Goal: Task Accomplishment & Management: Manage account settings

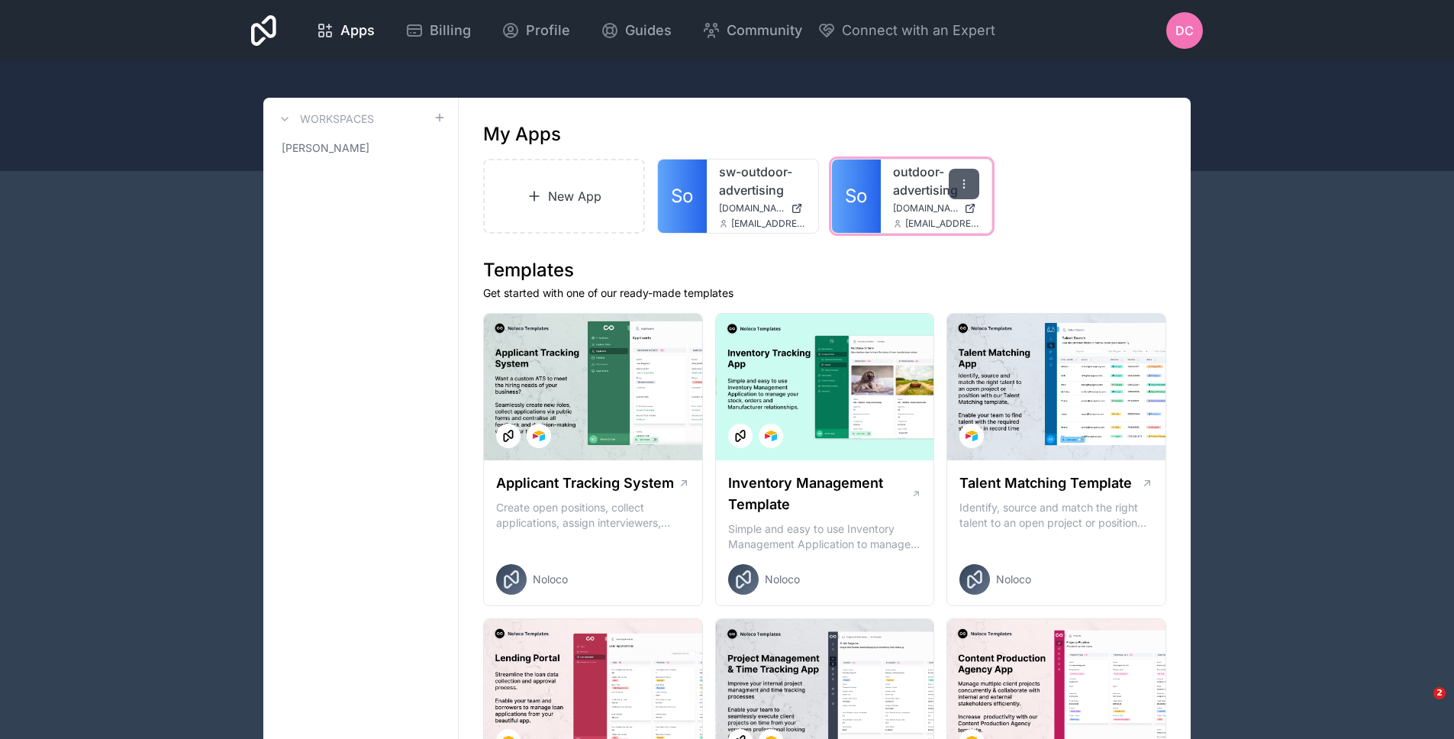
click at [952, 192] on div at bounding box center [964, 184] width 31 height 31
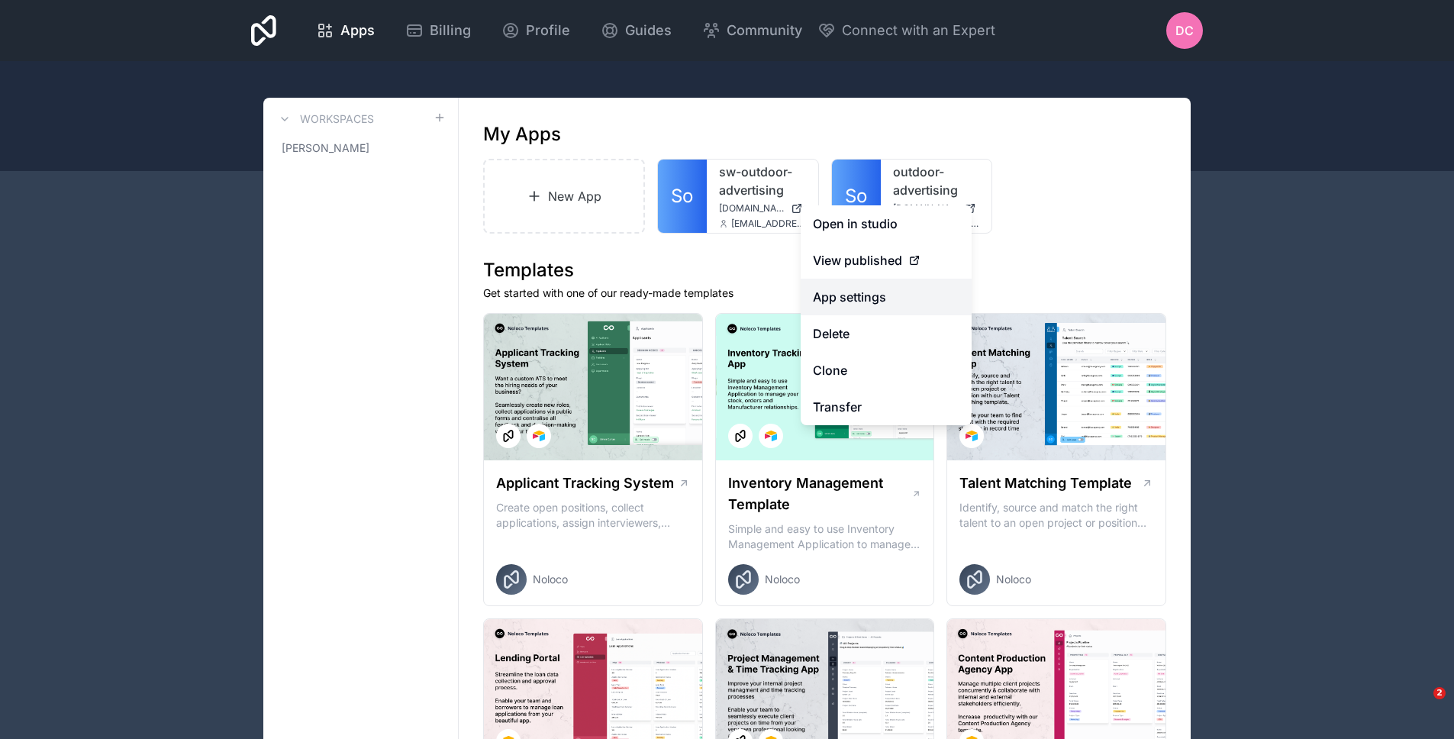
click at [866, 303] on link "App settings" at bounding box center [886, 297] width 171 height 37
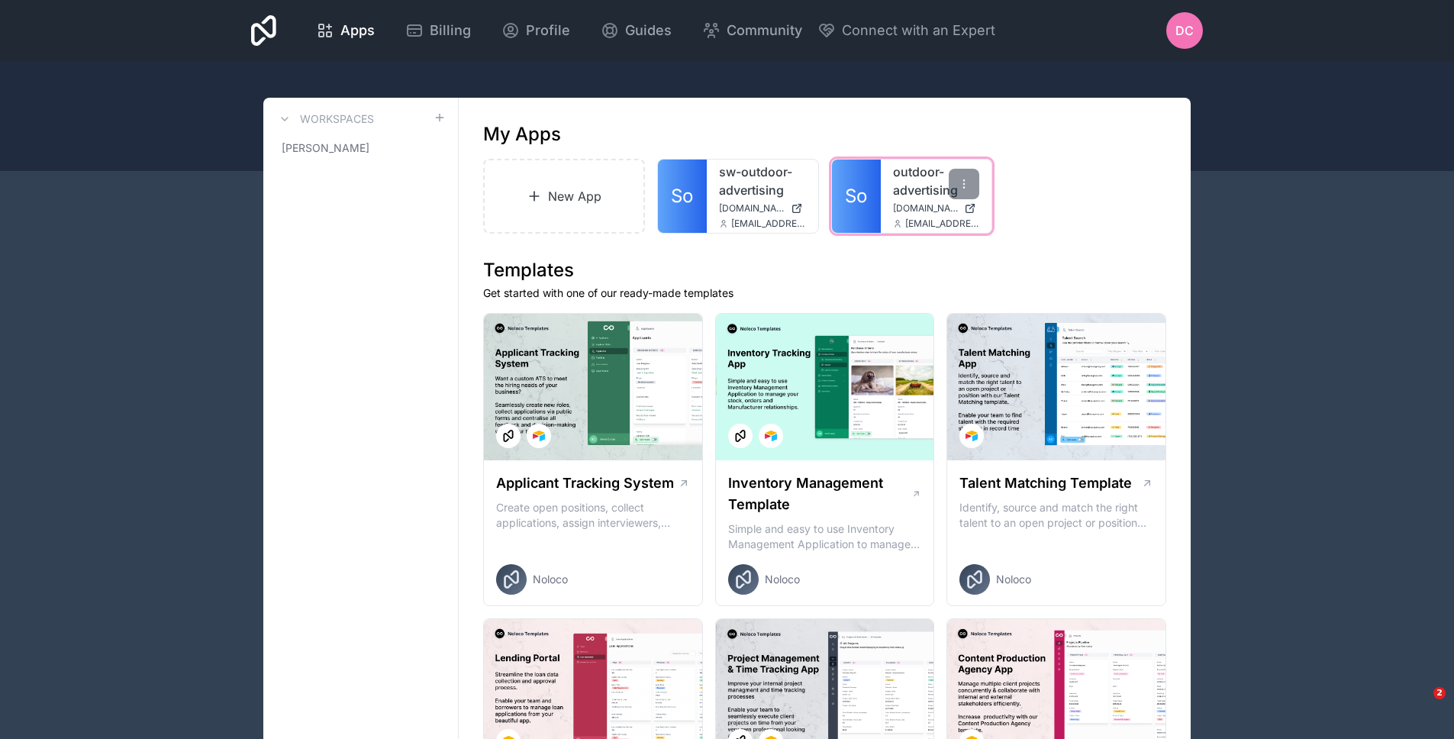
click at [871, 198] on link "So" at bounding box center [856, 196] width 49 height 73
click at [427, 152] on icon at bounding box center [433, 148] width 12 height 12
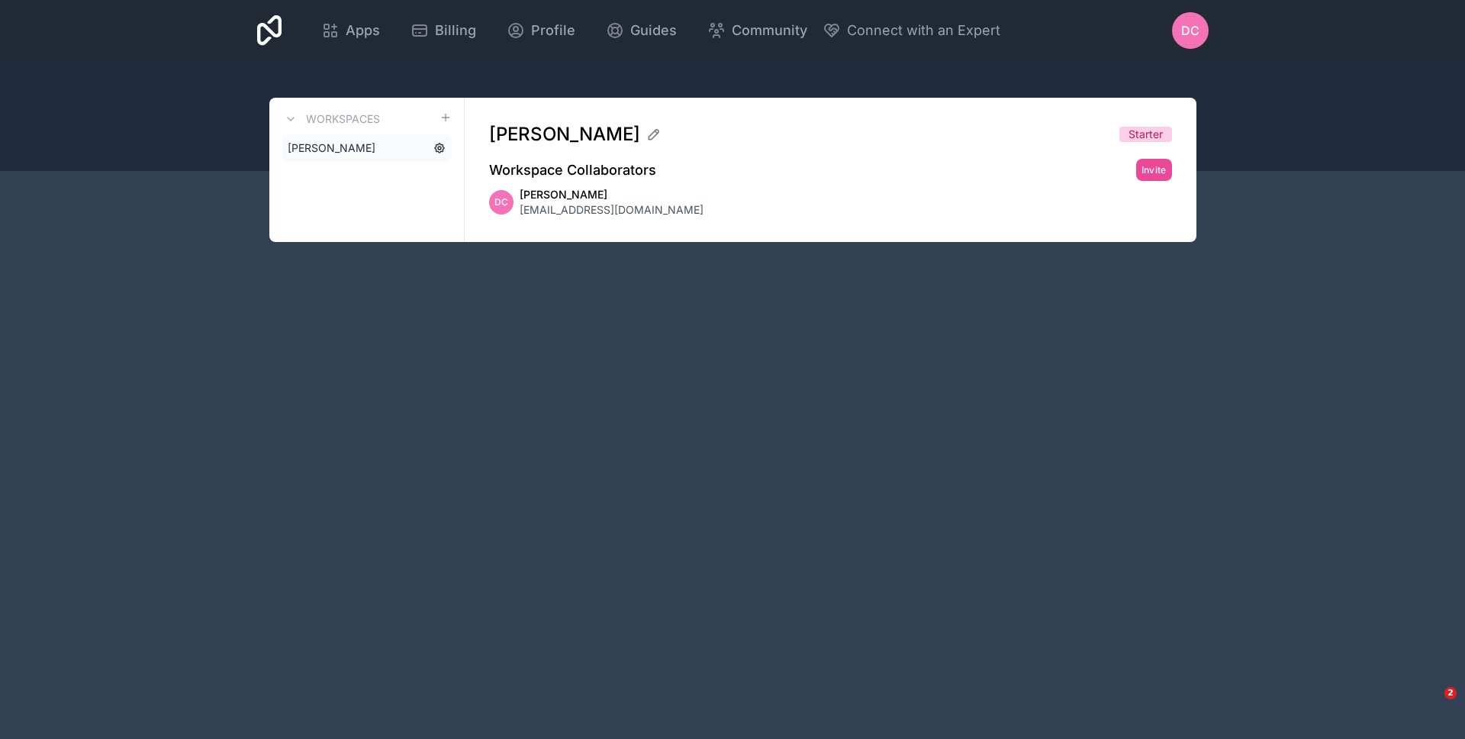
click at [437, 151] on icon at bounding box center [439, 147] width 9 height 9
click at [440, 150] on icon at bounding box center [440, 148] width 12 height 12
click at [227, 227] on div "Apps Billing Profile Guides Community Connect with an Expert DC Billing Profile…" at bounding box center [732, 369] width 1465 height 739
click at [280, 25] on icon at bounding box center [269, 30] width 25 height 31
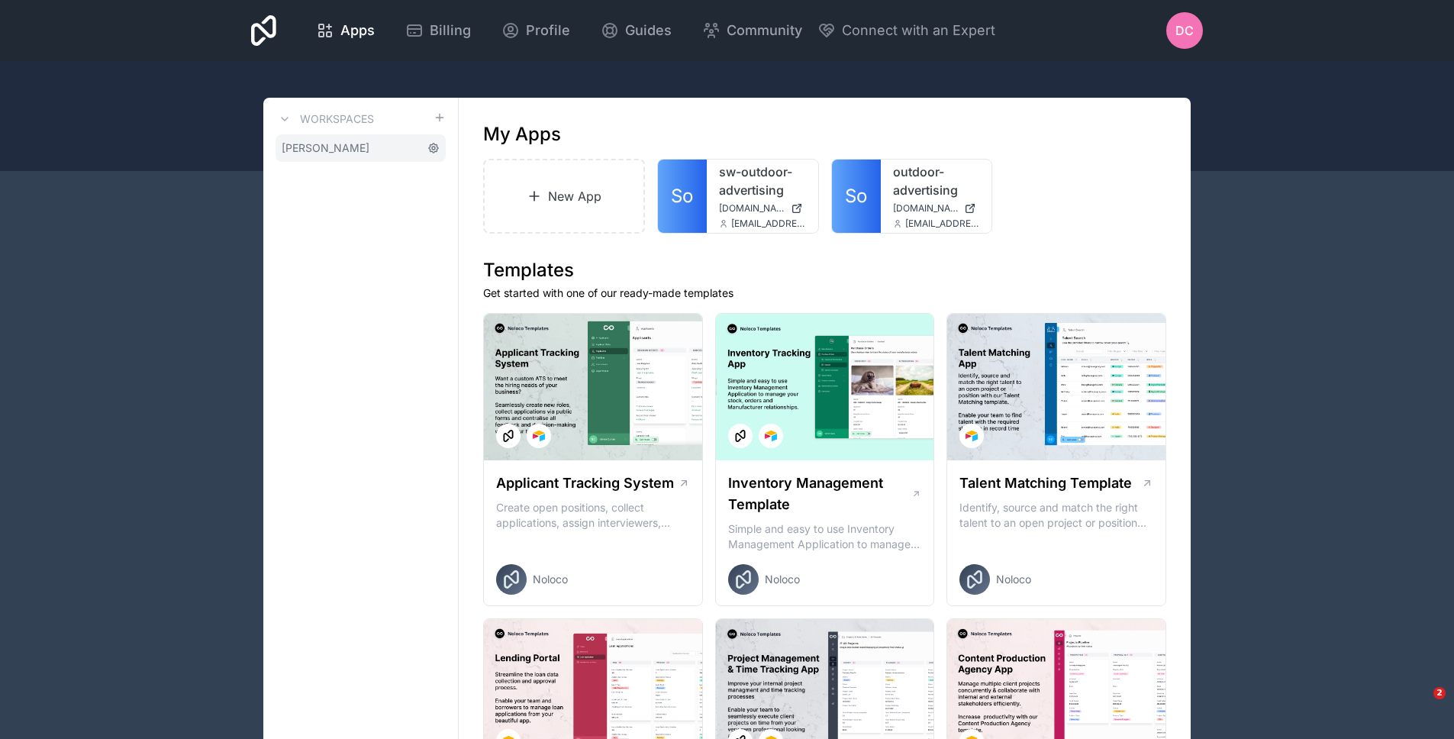
click at [430, 147] on icon at bounding box center [433, 147] width 9 height 9
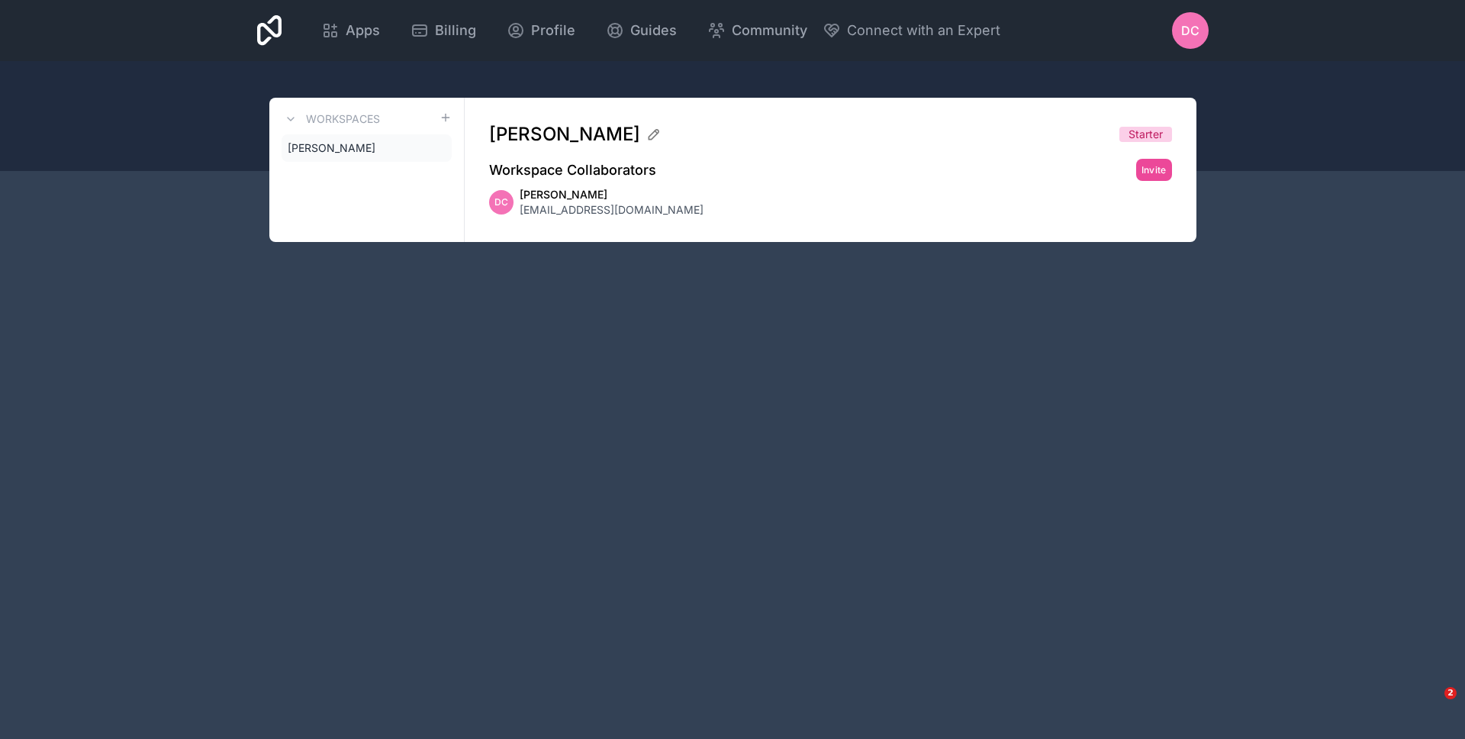
click at [277, 44] on icon at bounding box center [269, 30] width 25 height 31
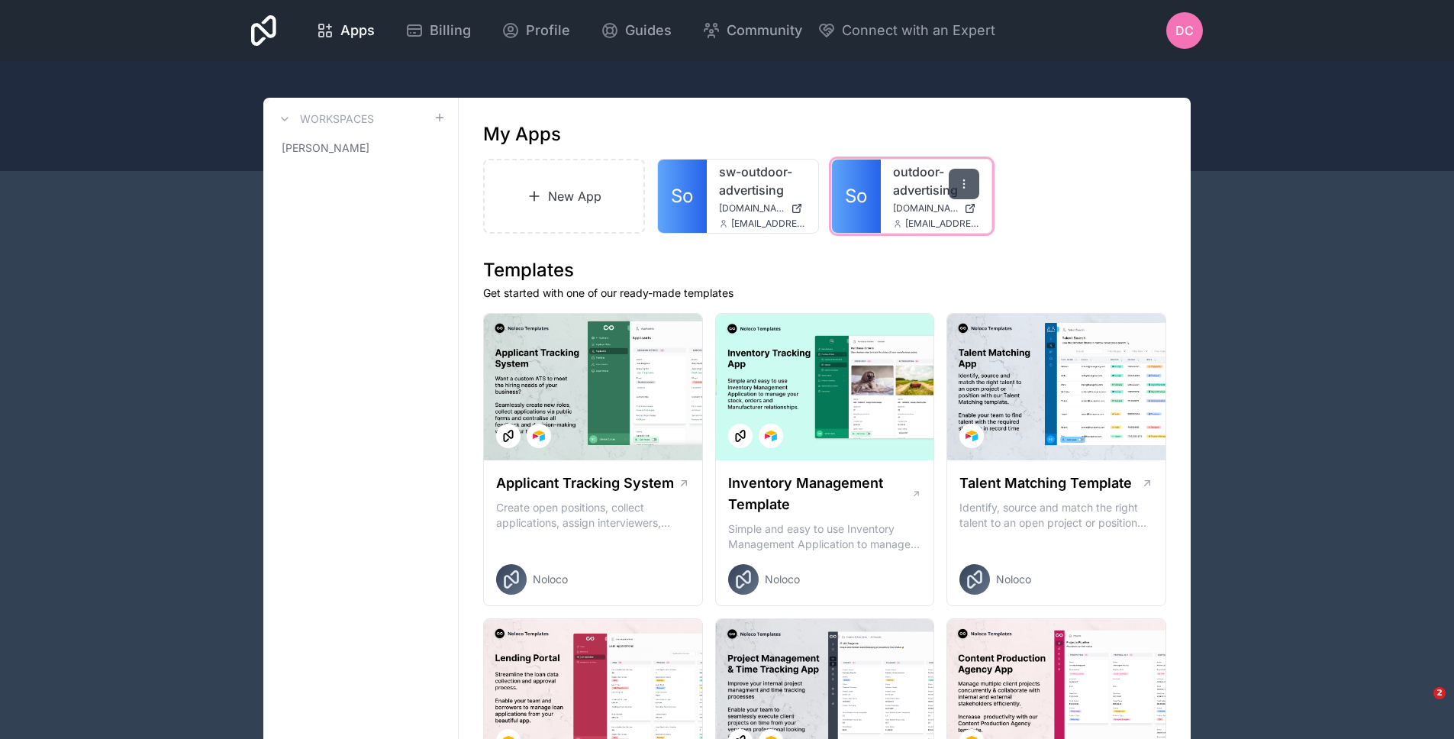
click at [969, 189] on icon at bounding box center [964, 184] width 12 height 12
drag, startPoint x: 250, startPoint y: 18, endPoint x: 259, endPoint y: 22, distance: 10.6
click at [250, 19] on div "Apps Billing Profile Guides Community Connect with an Expert DC Billing Profile…" at bounding box center [727, 30] width 976 height 61
click at [259, 22] on icon at bounding box center [263, 30] width 25 height 31
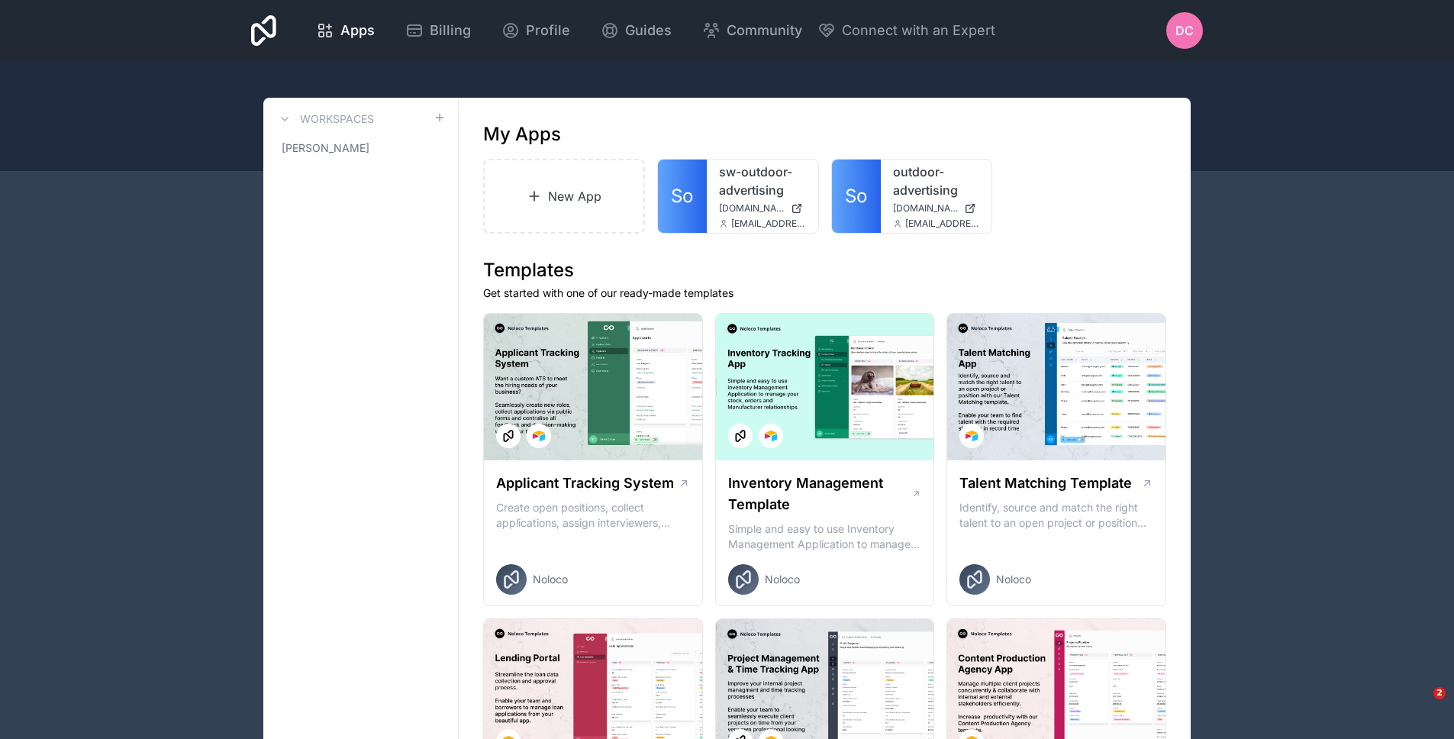
click at [1184, 37] on span "DC" at bounding box center [1184, 30] width 18 height 18
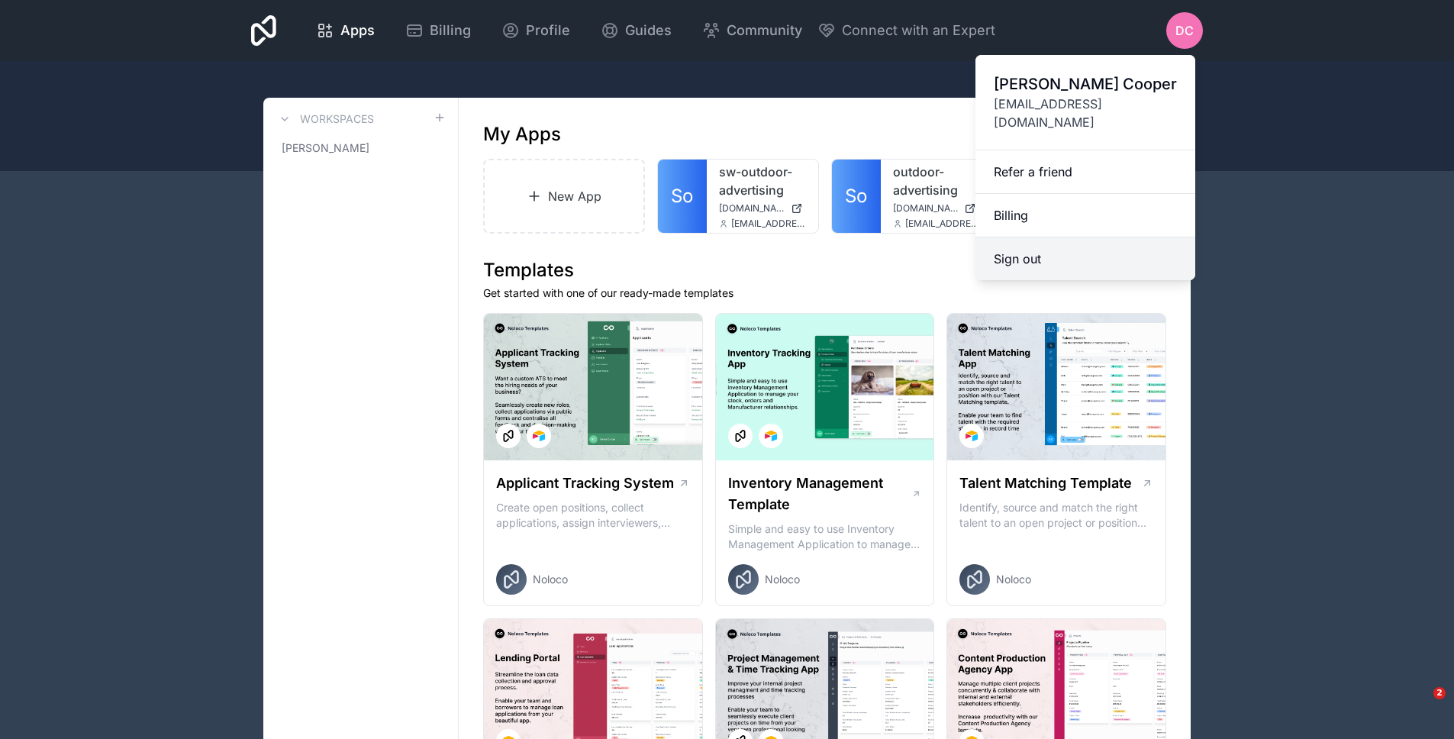
click at [1050, 237] on button "Sign out" at bounding box center [1085, 258] width 220 height 43
